Goal: Check status

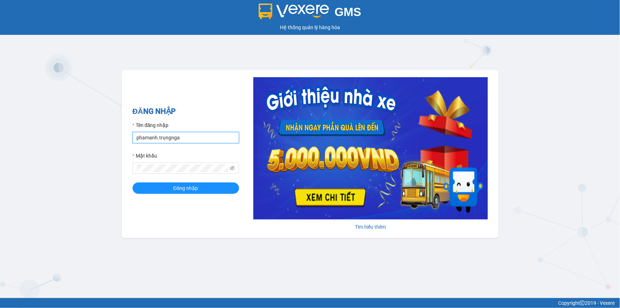
click at [146, 140] on input "phamanh.trungnga" at bounding box center [186, 137] width 107 height 11
click at [148, 139] on input "phamanh.trungnga" at bounding box center [186, 137] width 107 height 11
type input "ngoctram.trungnga"
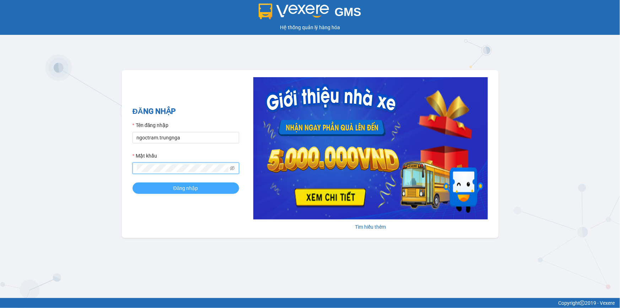
click at [175, 186] on span "Đăng nhập" at bounding box center [185, 188] width 25 height 8
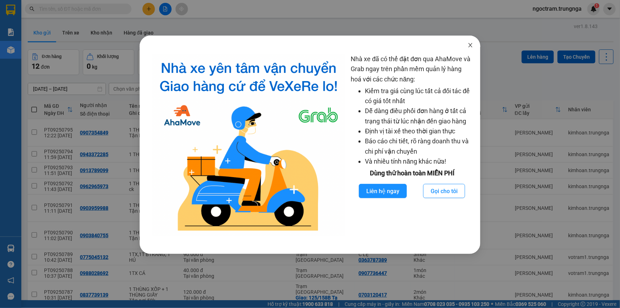
click at [470, 44] on icon "close" at bounding box center [471, 45] width 6 height 6
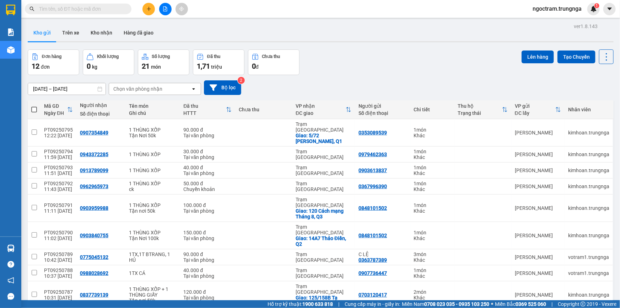
click at [101, 6] on input "text" at bounding box center [81, 9] width 84 height 8
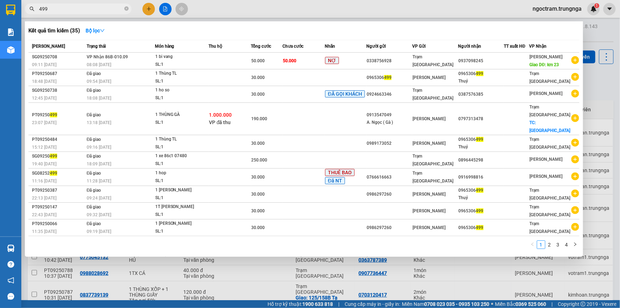
click at [92, 10] on input "499" at bounding box center [81, 9] width 84 height 8
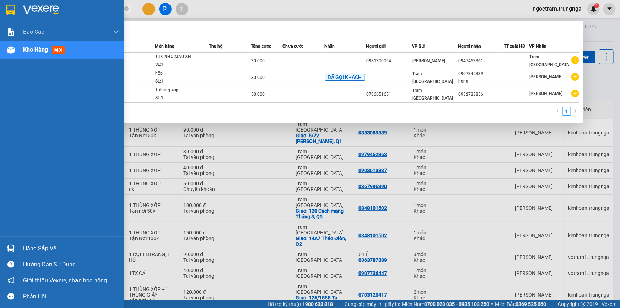
drag, startPoint x: 61, startPoint y: 8, endPoint x: 10, endPoint y: 18, distance: 51.4
click at [10, 18] on section "Kết quả tìm kiếm ( 3 ) Bộ lọc Mã ĐH Trạng thái Món hàng Thu hộ Tổng cước Chưa c…" at bounding box center [310, 154] width 620 height 308
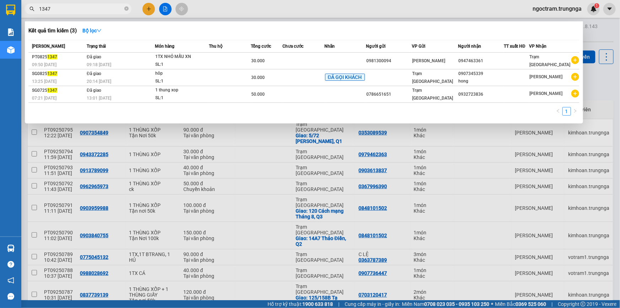
click at [230, 4] on div at bounding box center [310, 154] width 620 height 308
click at [91, 11] on input "1347" at bounding box center [81, 9] width 84 height 8
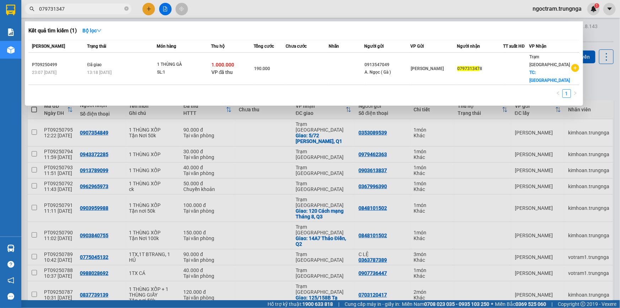
click at [70, 9] on input "079731347" at bounding box center [81, 9] width 84 height 8
click at [243, 1] on div at bounding box center [310, 154] width 620 height 308
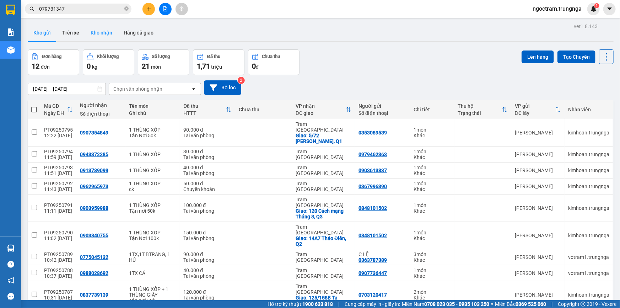
click at [97, 35] on button "Kho nhận" at bounding box center [101, 32] width 33 height 17
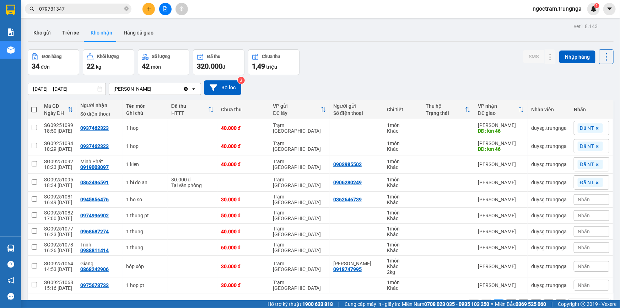
click at [84, 11] on input "079731347" at bounding box center [81, 9] width 84 height 8
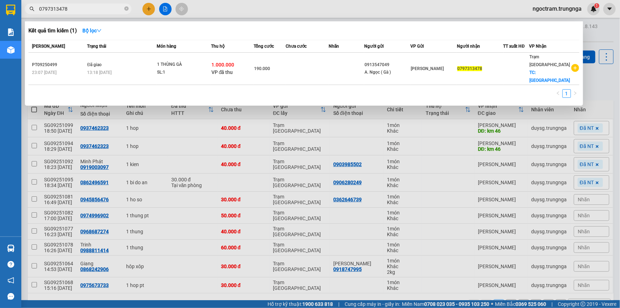
type input "0797313478"
